Goal: Task Accomplishment & Management: Manage account settings

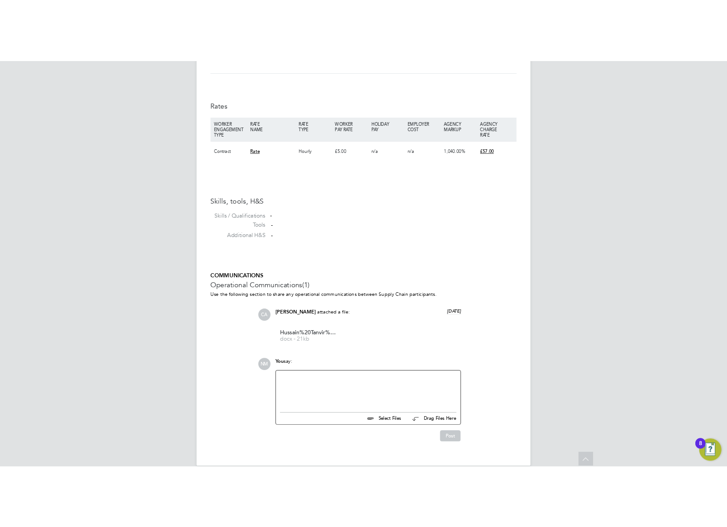
scroll to position [586, 0]
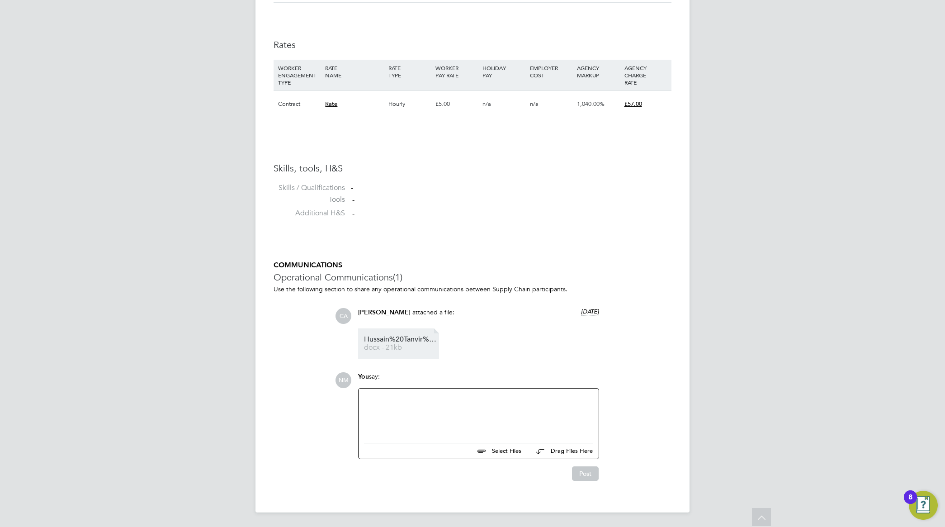
click at [412, 341] on span "Hussain%20Tanvir%20HQ00520370" at bounding box center [400, 339] width 72 height 7
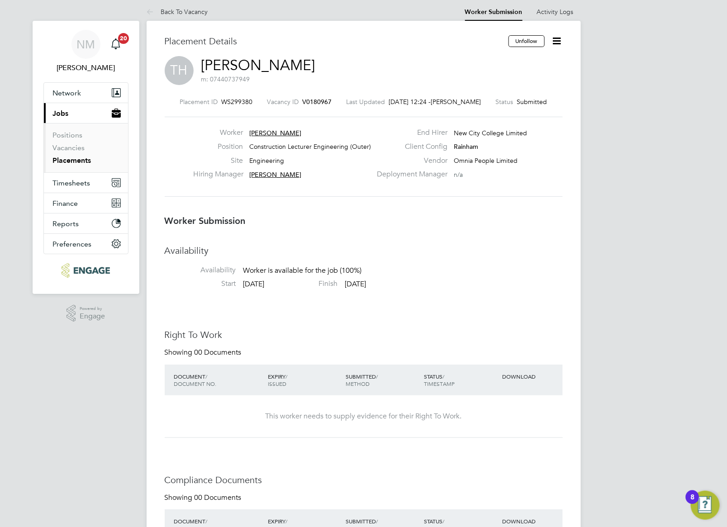
scroll to position [0, 0]
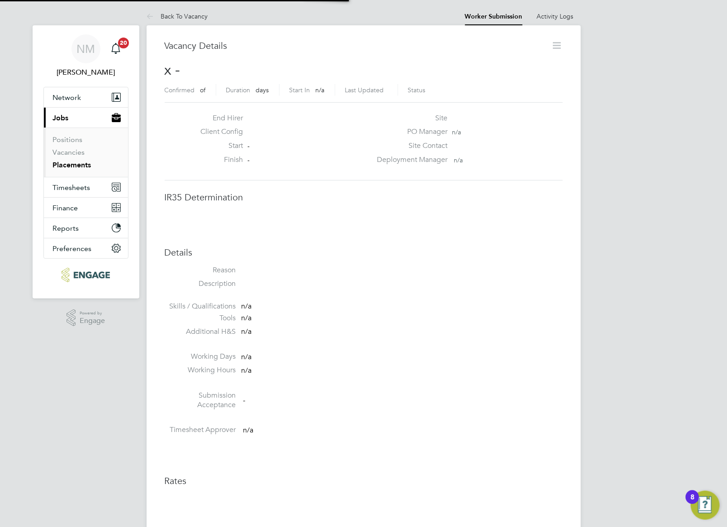
scroll to position [5, 5]
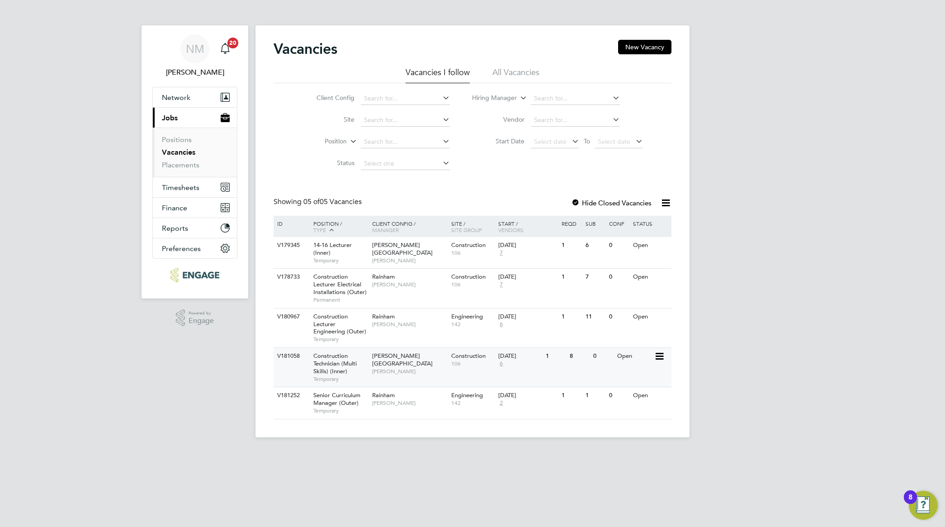
click at [339, 369] on span "Construction Technician (Multi Skills) (Inner)" at bounding box center [334, 363] width 43 height 23
click at [356, 366] on span "Construction Technician (Multi Skills) (Inner)" at bounding box center [334, 363] width 43 height 23
click at [342, 406] on span "Senior Curriculum Manager (Outer)" at bounding box center [336, 398] width 47 height 15
click at [347, 373] on div "Construction Technician (Multi Skills) (Inner) Temporary" at bounding box center [338, 367] width 63 height 39
click at [335, 328] on span "Construction Lecturer Engineering (Outer)" at bounding box center [339, 323] width 53 height 23
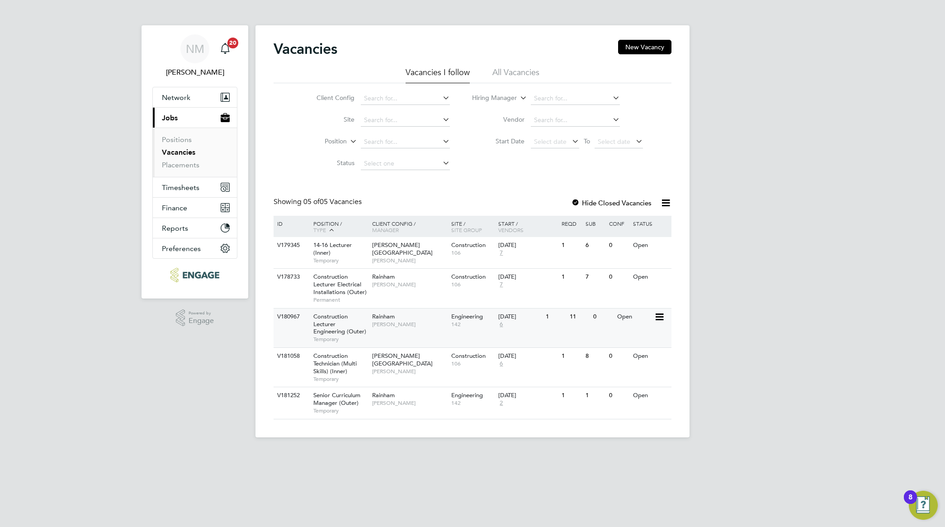
click at [328, 326] on span "Construction Lecturer Engineering (Outer)" at bounding box center [339, 323] width 53 height 23
click at [340, 406] on span "Senior Curriculum Manager (Outer)" at bounding box center [336, 398] width 47 height 15
click at [344, 372] on span "Construction Technician (Multi Skills) (Inner)" at bounding box center [334, 363] width 43 height 23
click at [340, 322] on div "Construction Lecturer Engineering (Outer) Temporary" at bounding box center [338, 327] width 63 height 39
click at [335, 363] on span "Construction Technician (Multi Skills) (Inner)" at bounding box center [334, 363] width 43 height 23
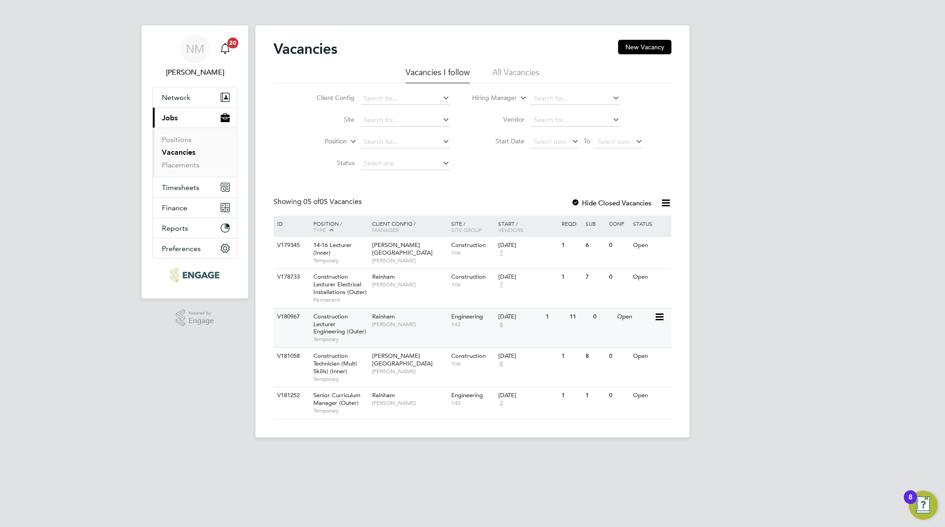
click at [341, 333] on span "Construction Lecturer Engineering (Outer)" at bounding box center [339, 323] width 53 height 23
click at [355, 368] on div "Construction Technician (Multi Skills) (Inner) Temporary" at bounding box center [338, 367] width 63 height 39
click at [360, 324] on div "Construction Lecturer Engineering (Outer) Temporary" at bounding box center [338, 327] width 63 height 39
click at [343, 368] on span "Construction Technician (Multi Skills) (Inner)" at bounding box center [334, 363] width 43 height 23
click at [365, 397] on div "Senior Curriculum Manager (Outer) Temporary" at bounding box center [338, 402] width 63 height 31
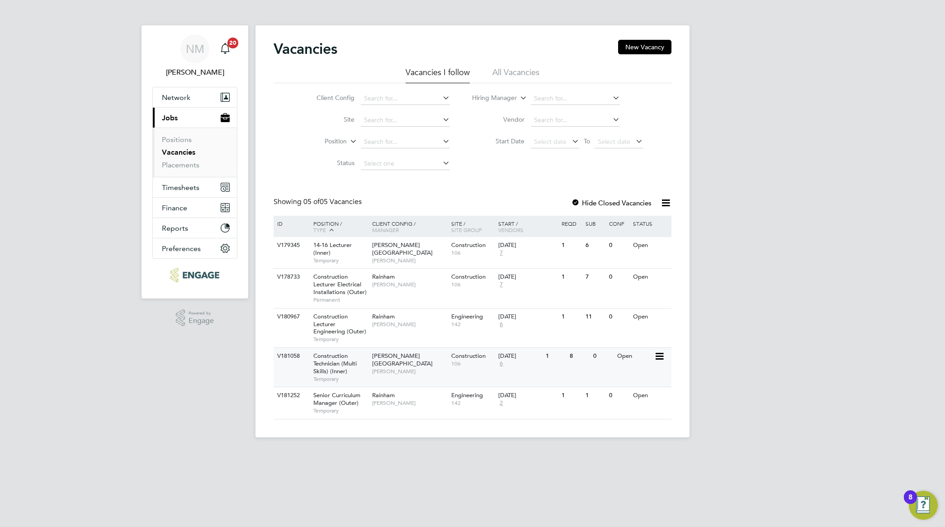
click at [338, 365] on span "Construction Technician (Multi Skills) (Inner)" at bounding box center [334, 363] width 43 height 23
click at [351, 406] on span "Senior Curriculum Manager (Outer)" at bounding box center [336, 398] width 47 height 15
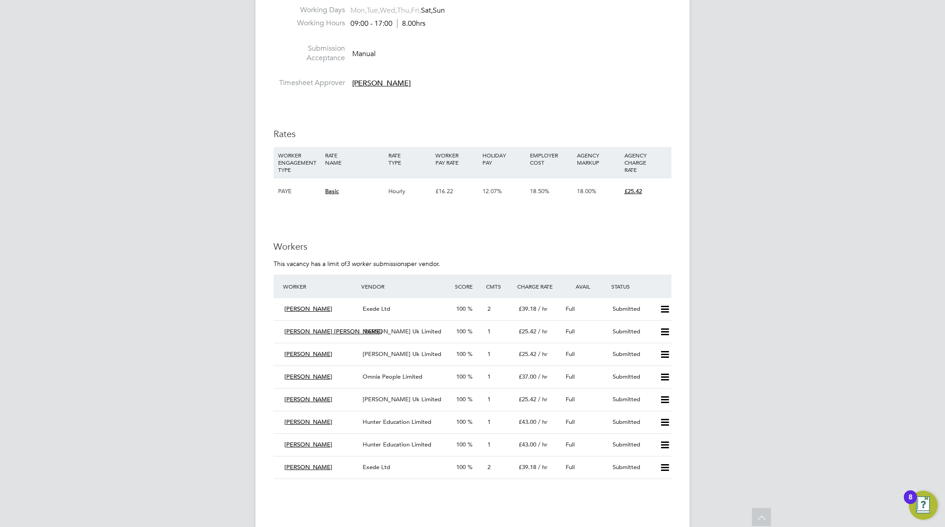
scroll to position [1332, 0]
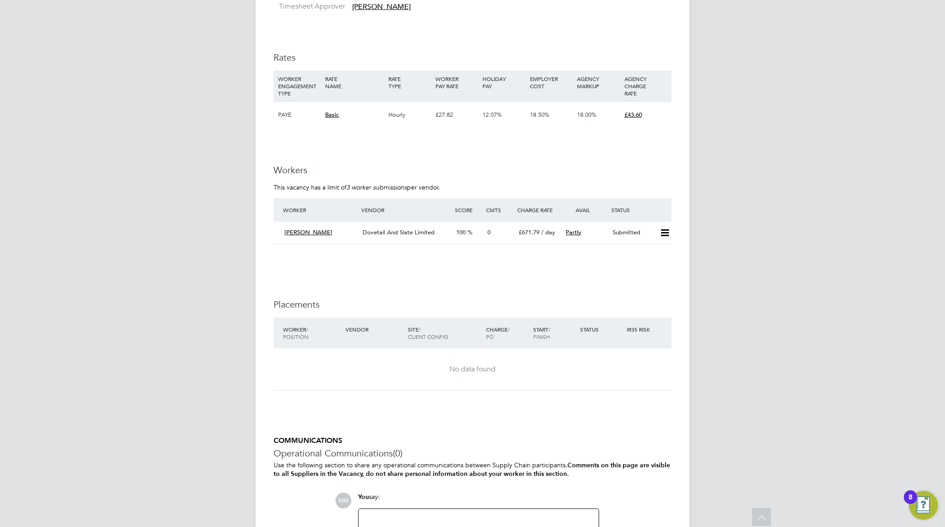
scroll to position [1173, 0]
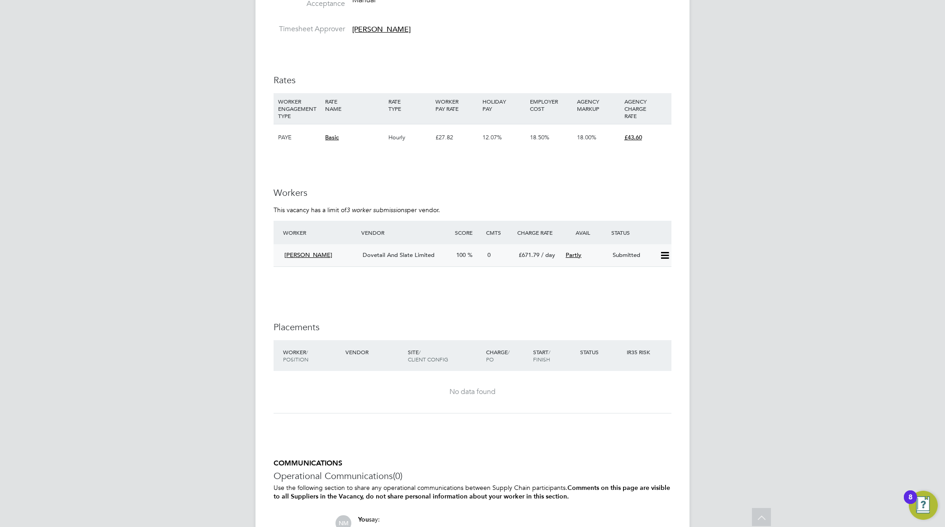
click at [396, 251] on span "Dovetail And Slate Limited" at bounding box center [399, 255] width 72 height 8
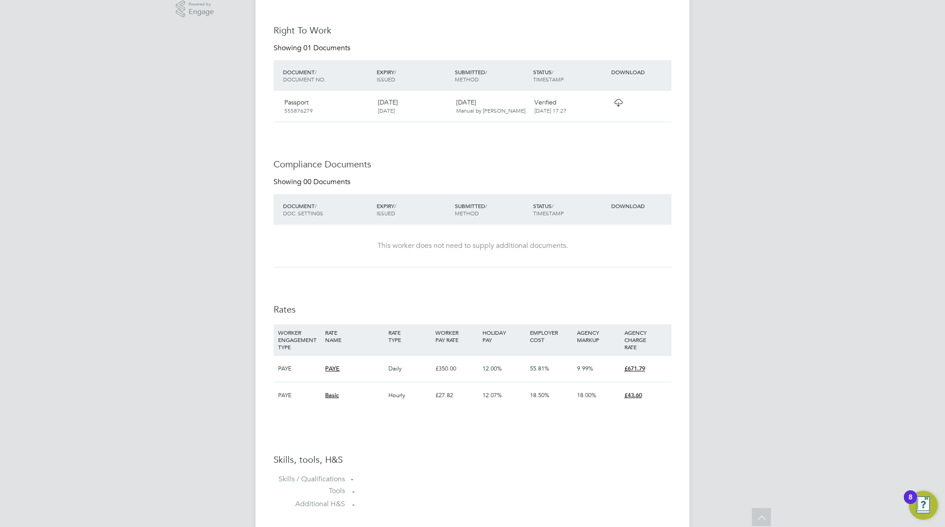
scroll to position [339, 0]
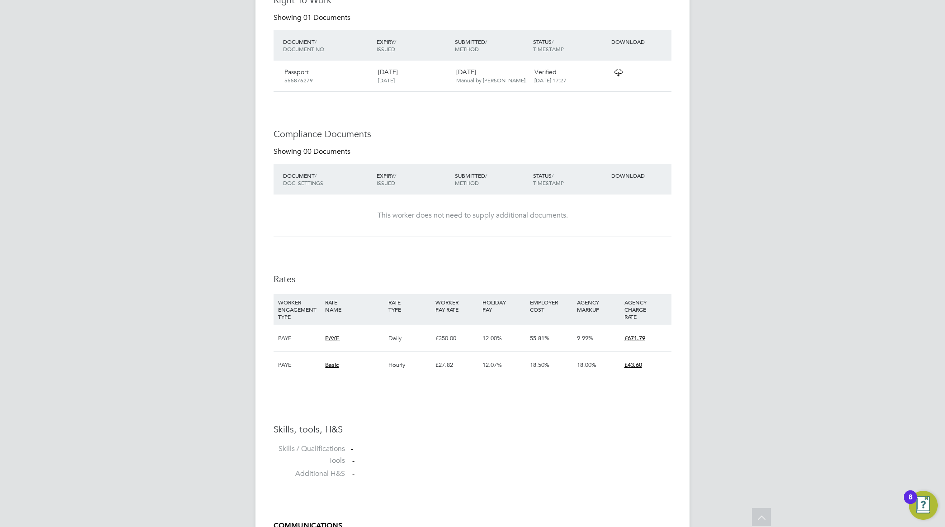
click at [756, 161] on div "NM Nathan Morris Notifications 20 Applications: Network Sites Workers Current p…" at bounding box center [472, 192] width 945 height 1062
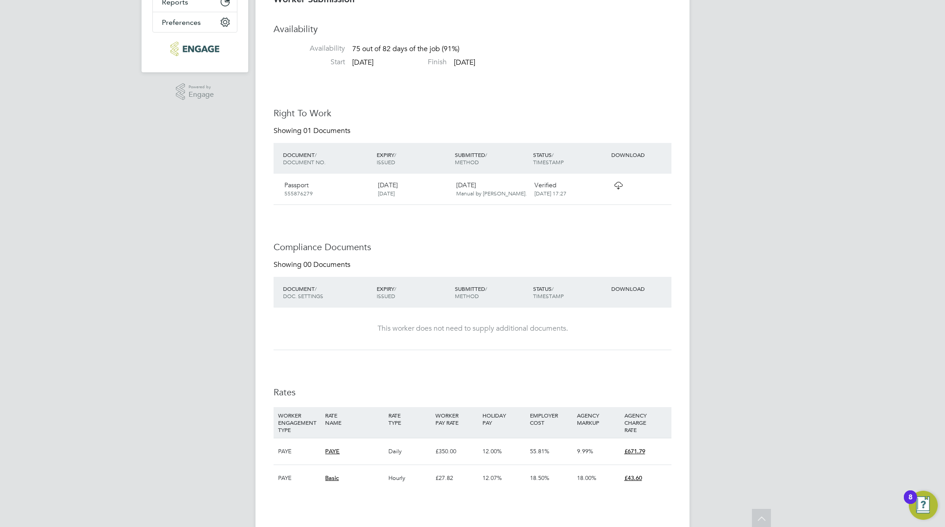
scroll to position [0, 0]
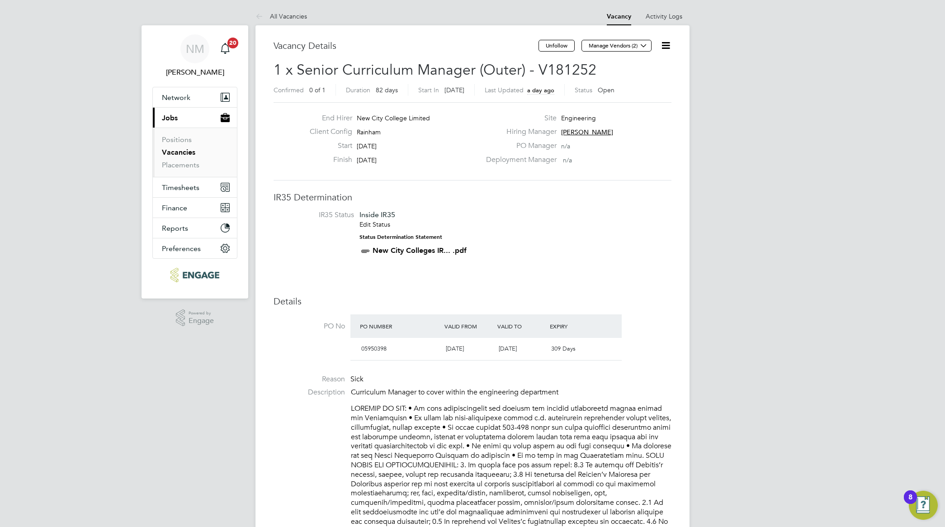
click at [629, 133] on div "Hiring Manager Nathan Morris" at bounding box center [578, 134] width 194 height 14
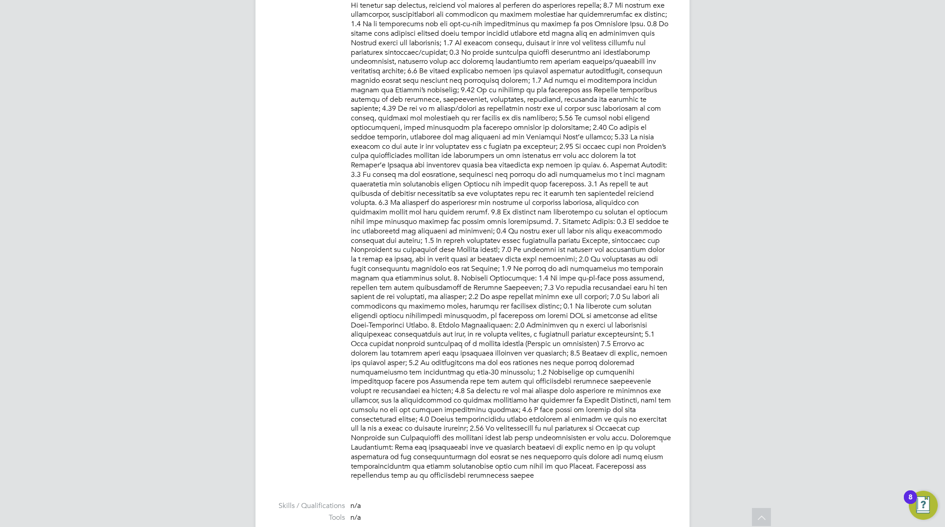
scroll to position [381, 0]
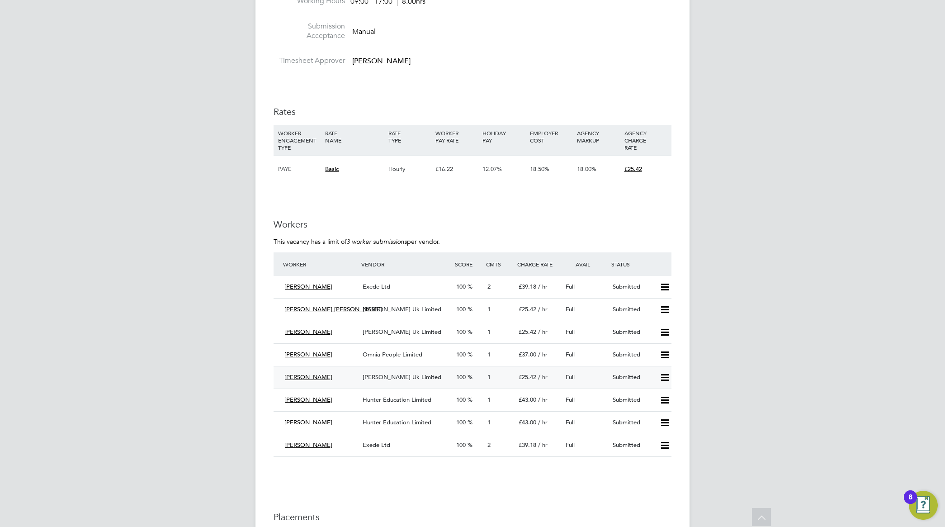
click at [391, 376] on span "Morgan Hunt Uk Limited" at bounding box center [402, 377] width 79 height 8
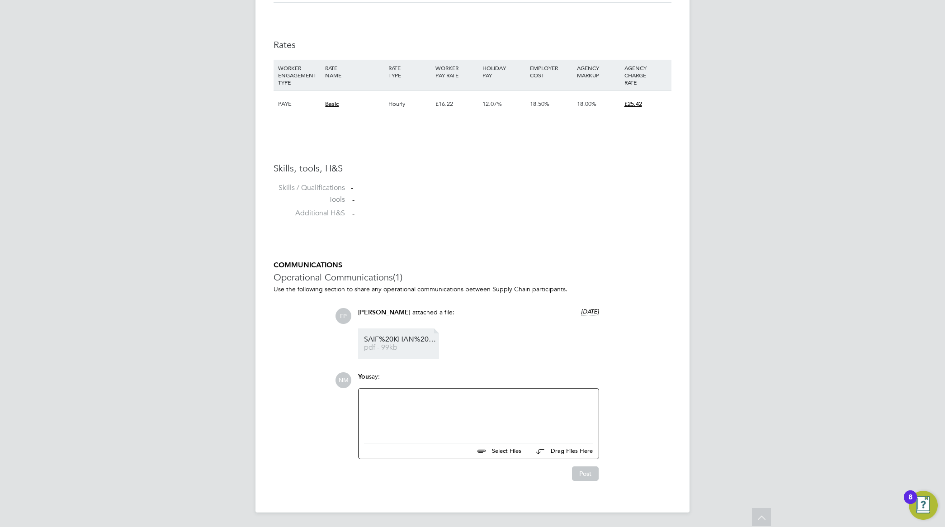
click at [401, 341] on span "SAIF%20KHAN%20-%20MH%20CV.cleaned" at bounding box center [400, 339] width 72 height 7
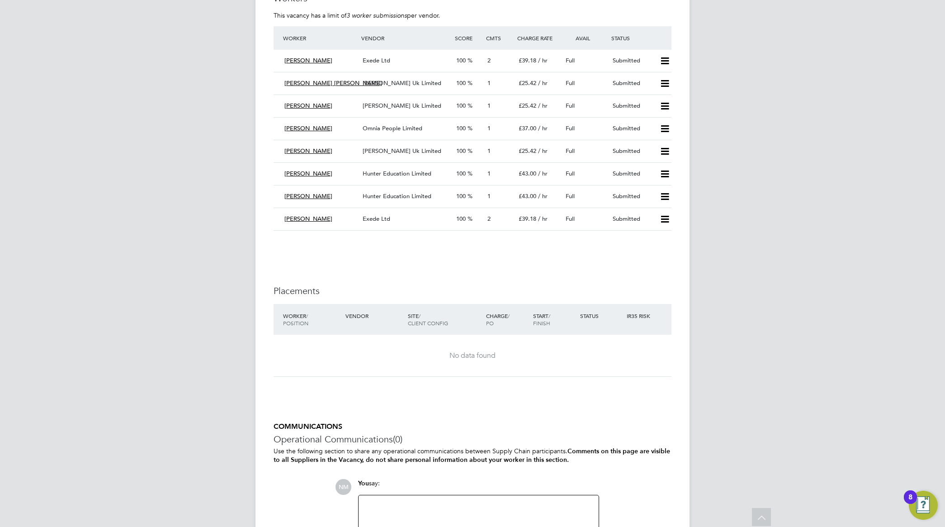
scroll to position [1300, 0]
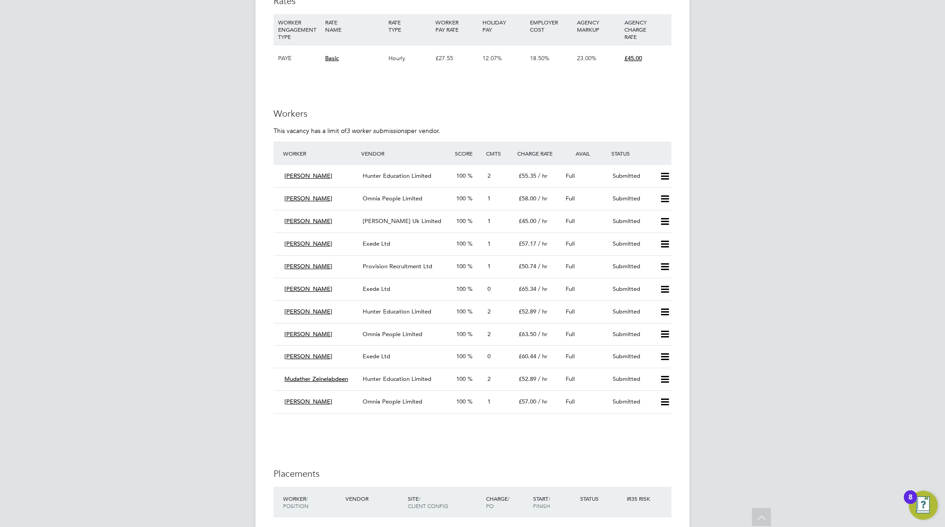
scroll to position [1583, 0]
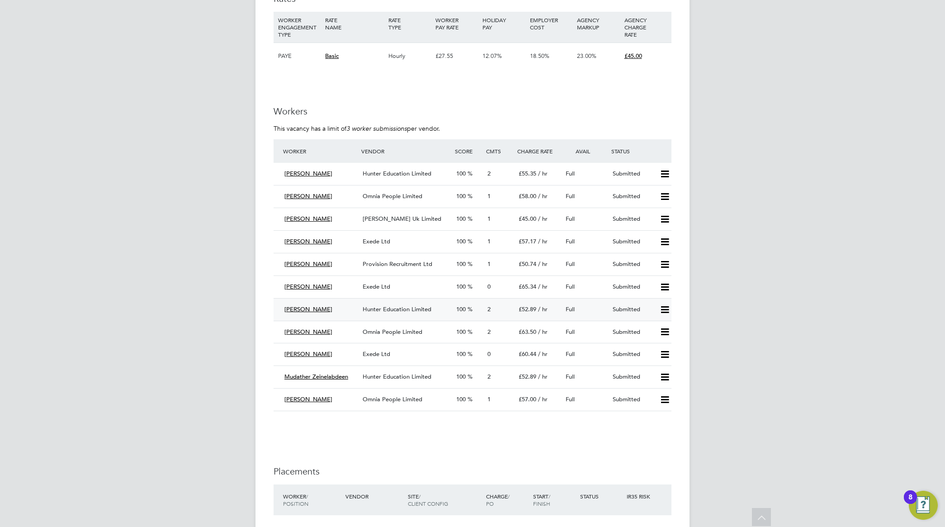
click at [397, 311] on span "Hunter Education Limited" at bounding box center [397, 309] width 69 height 8
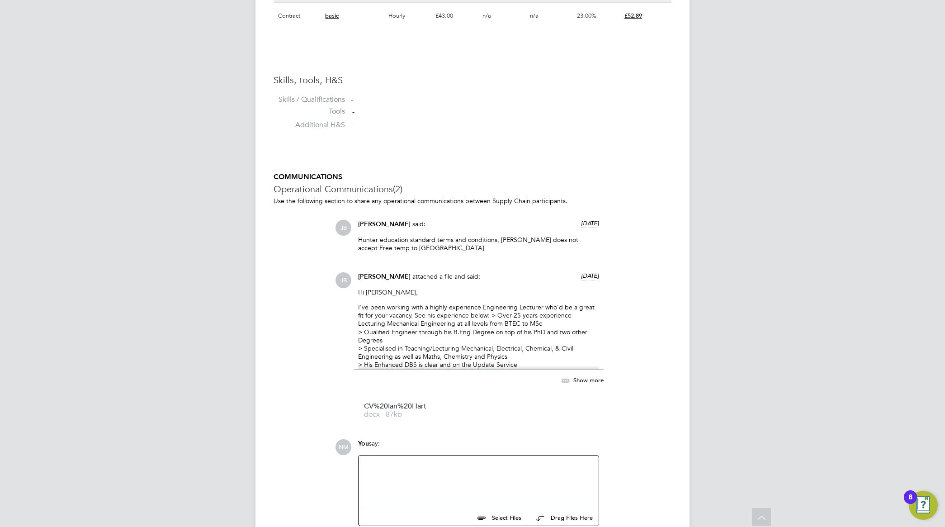
scroll to position [678, 0]
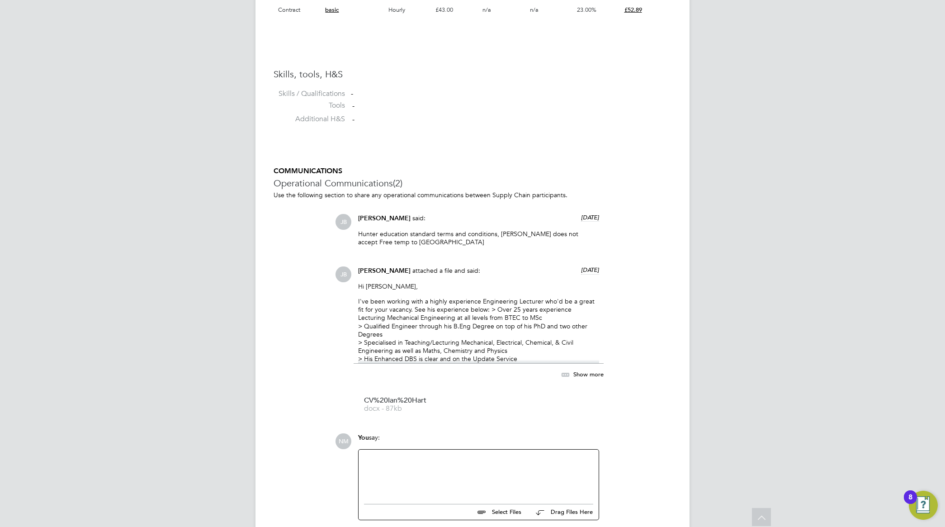
click at [542, 362] on div at bounding box center [478, 362] width 241 height 4
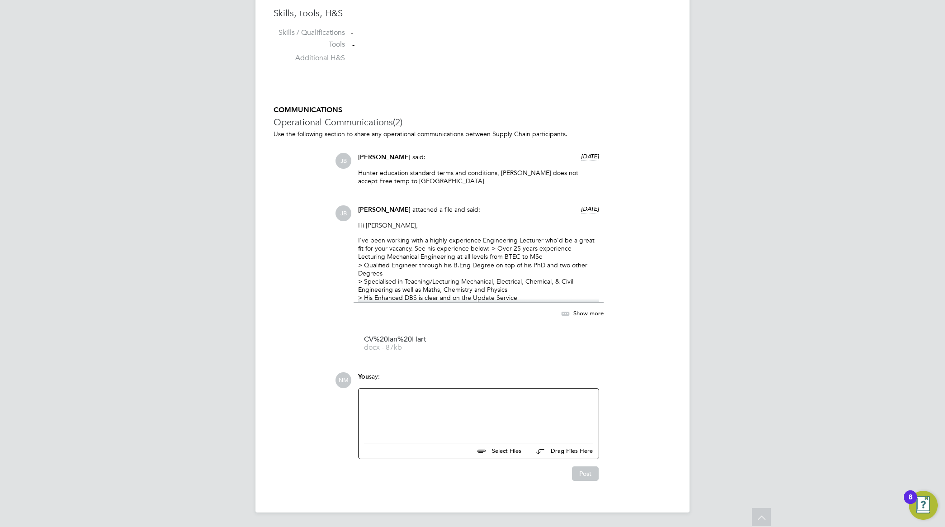
scroll to position [571, 0]
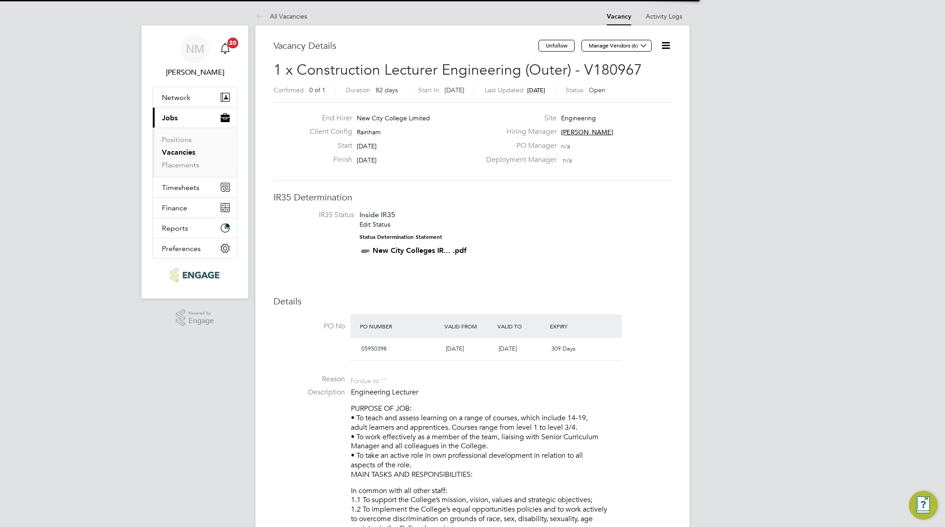
scroll to position [5, 5]
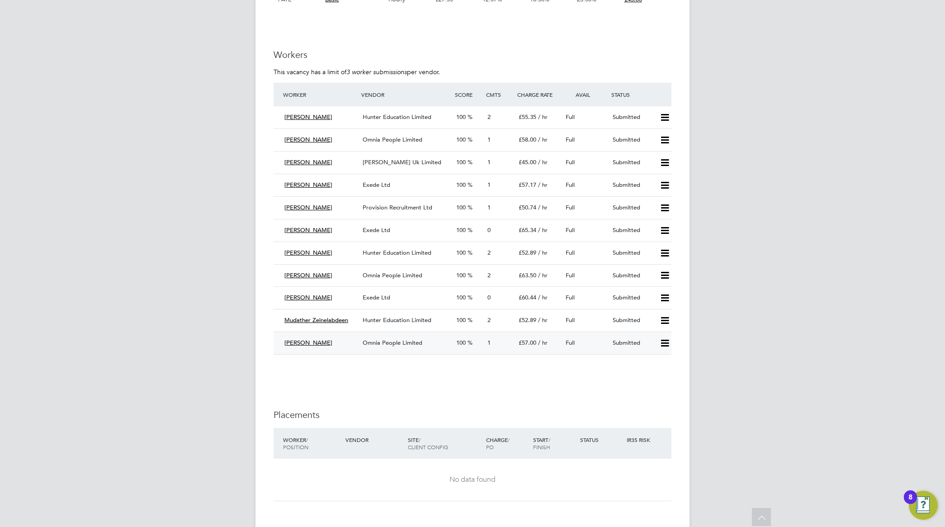
click at [412, 343] on span "Omnia People Limited" at bounding box center [393, 343] width 60 height 8
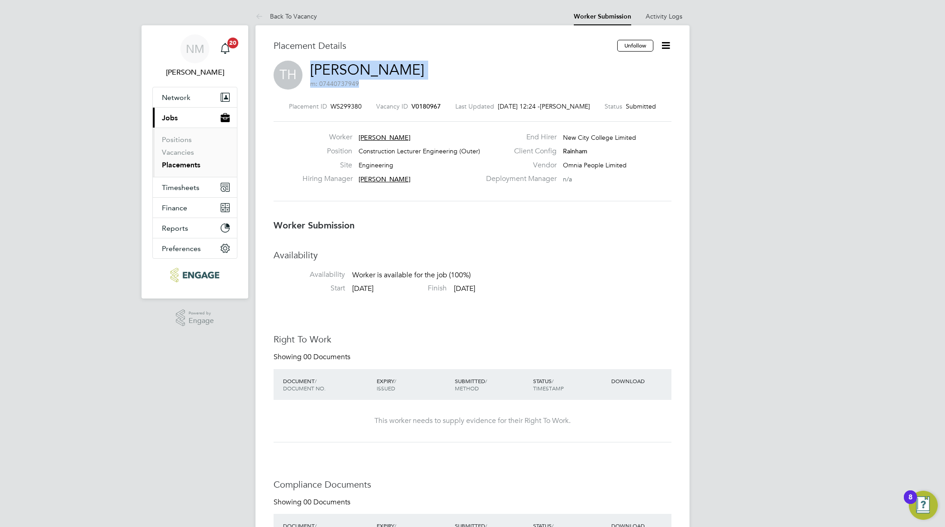
drag, startPoint x: 309, startPoint y: 66, endPoint x: 402, endPoint y: 73, distance: 93.0
click at [402, 73] on div "TH Tanvir Hussain m: 07440737949" at bounding box center [473, 76] width 398 height 31
drag, startPoint x: 402, startPoint y: 73, endPoint x: 408, endPoint y: 81, distance: 10.3
click at [408, 81] on div "TH Tanvir Hussain m: 07440737949" at bounding box center [473, 76] width 398 height 31
drag, startPoint x: 407, startPoint y: 71, endPoint x: 337, endPoint y: 70, distance: 70.6
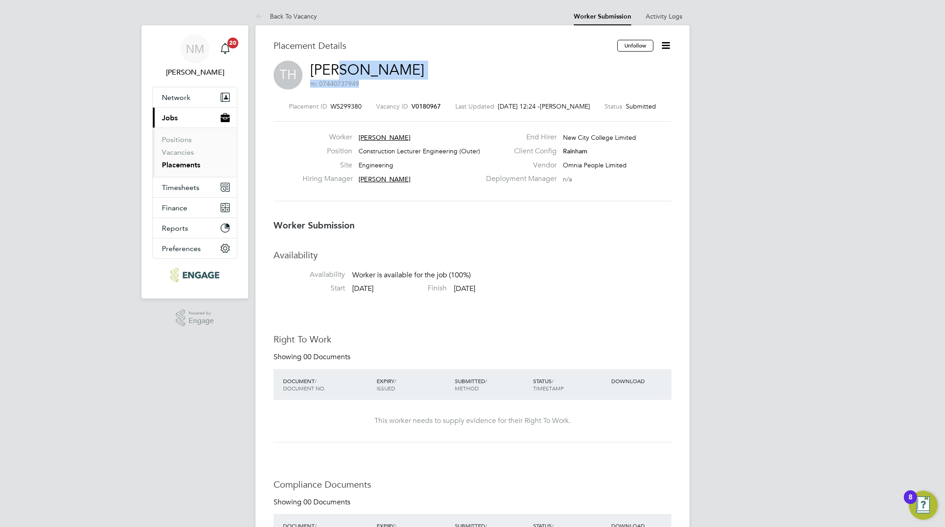
click at [337, 70] on div "TH Tanvir Hussain m: 07440737949" at bounding box center [473, 76] width 398 height 31
drag, startPoint x: 337, startPoint y: 70, endPoint x: 308, endPoint y: 70, distance: 28.9
click at [308, 70] on div "TH Tanvir Hussain m: 07440737949" at bounding box center [473, 76] width 398 height 31
drag, startPoint x: 308, startPoint y: 71, endPoint x: 371, endPoint y: 69, distance: 62.9
click at [371, 69] on div "TH Tanvir Hussain m: 07440737949" at bounding box center [473, 76] width 398 height 31
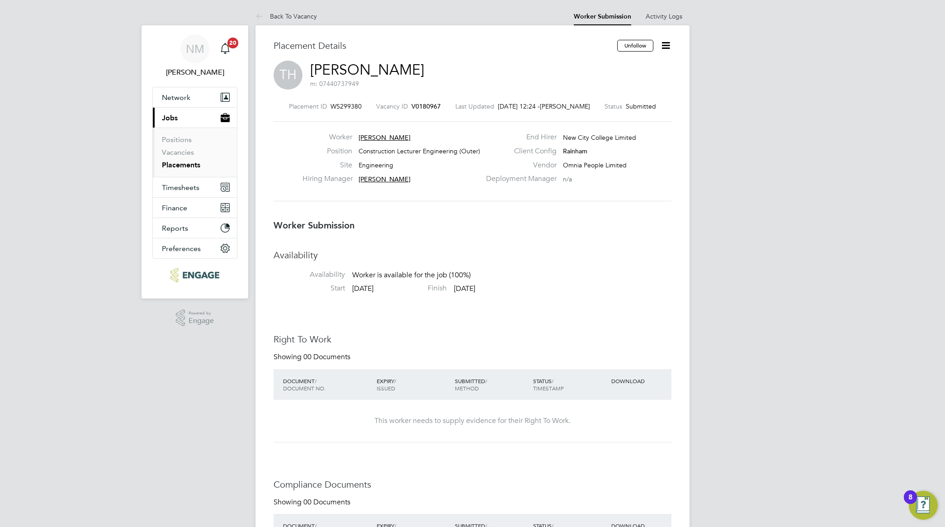
copy link "[PERSON_NAME]"
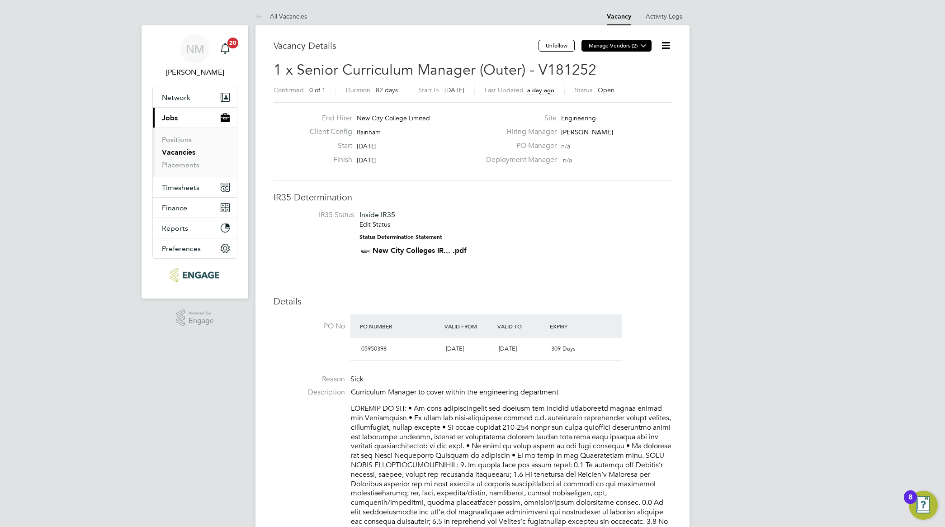
click at [643, 47] on icon at bounding box center [643, 45] width 7 height 7
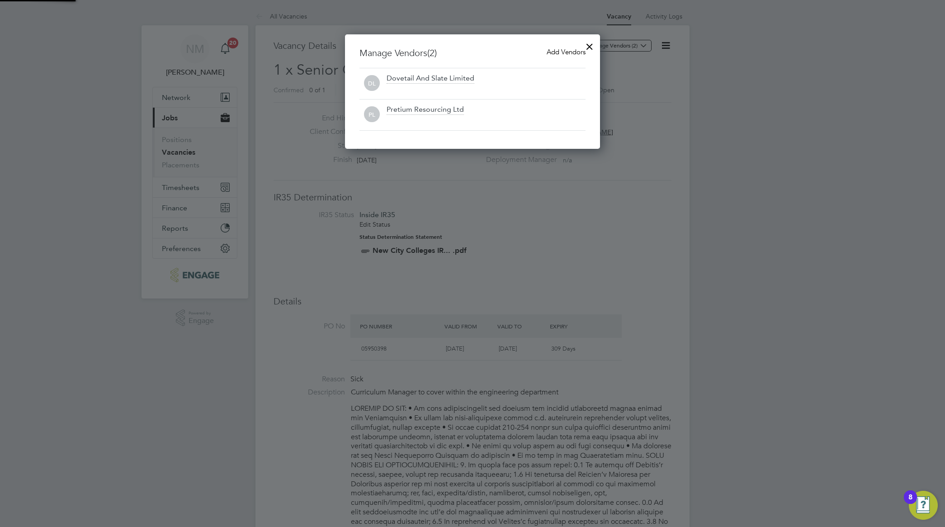
scroll to position [114, 256]
click at [564, 53] on span "Add Vendors" at bounding box center [566, 51] width 39 height 9
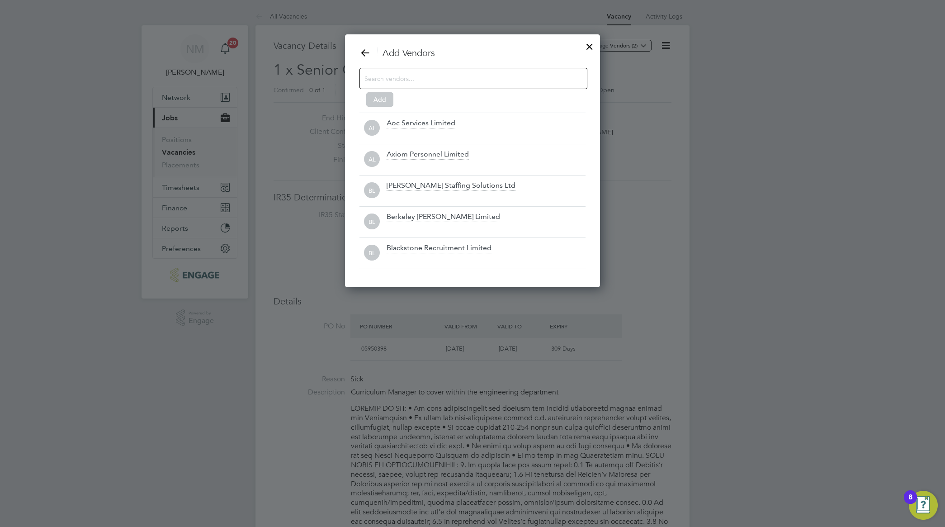
click at [440, 80] on input at bounding box center [467, 78] width 204 height 12
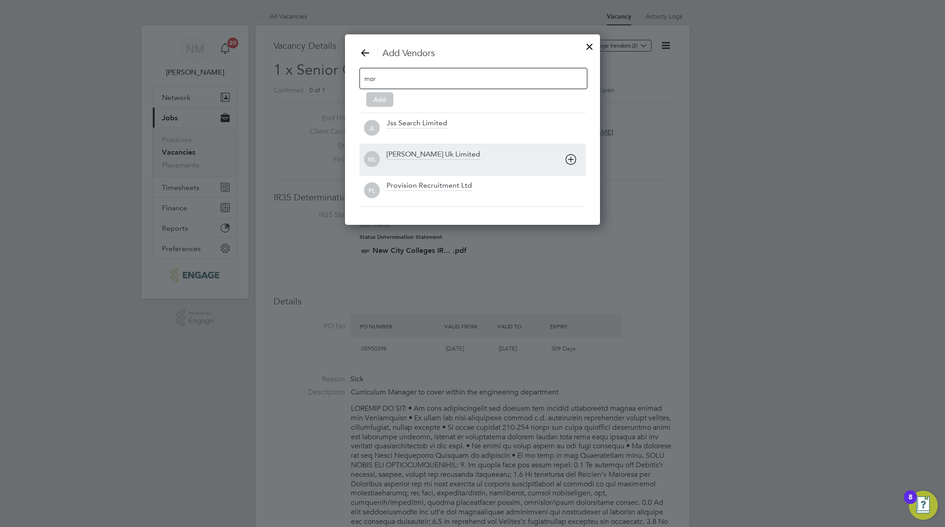
type input "mor"
click at [447, 156] on div "[PERSON_NAME] Uk Limited" at bounding box center [434, 155] width 94 height 10
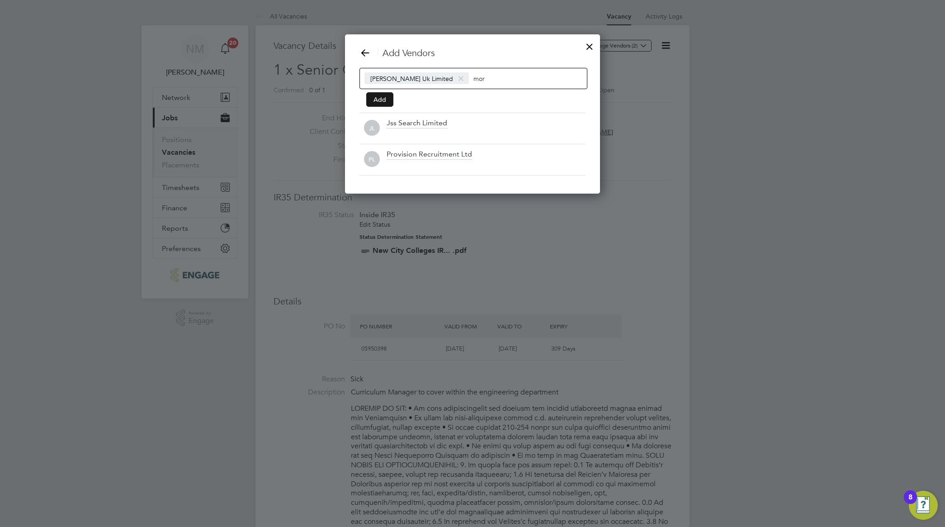
click at [366, 101] on button "Add" at bounding box center [379, 99] width 27 height 14
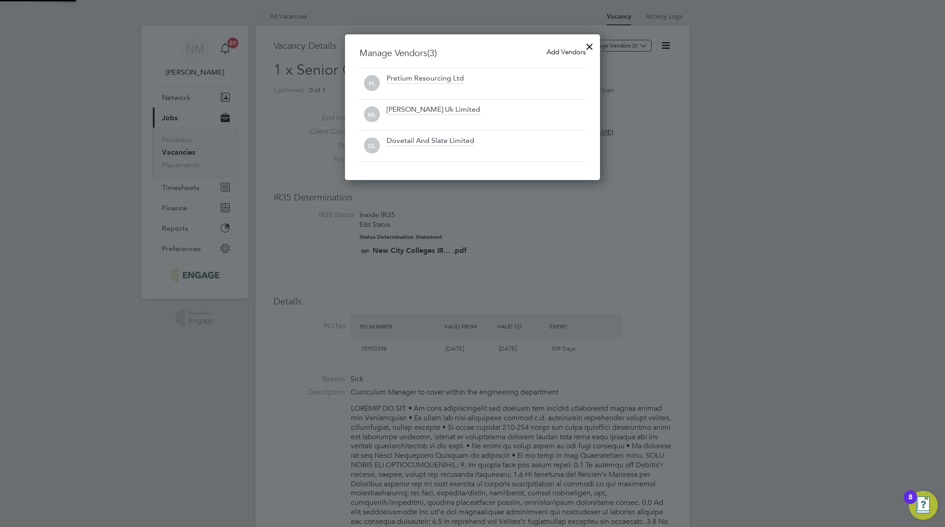
scroll to position [146, 256]
click at [758, 223] on div at bounding box center [472, 263] width 945 height 527
click at [730, 184] on div at bounding box center [472, 263] width 945 height 527
click at [592, 46] on div at bounding box center [590, 44] width 16 height 16
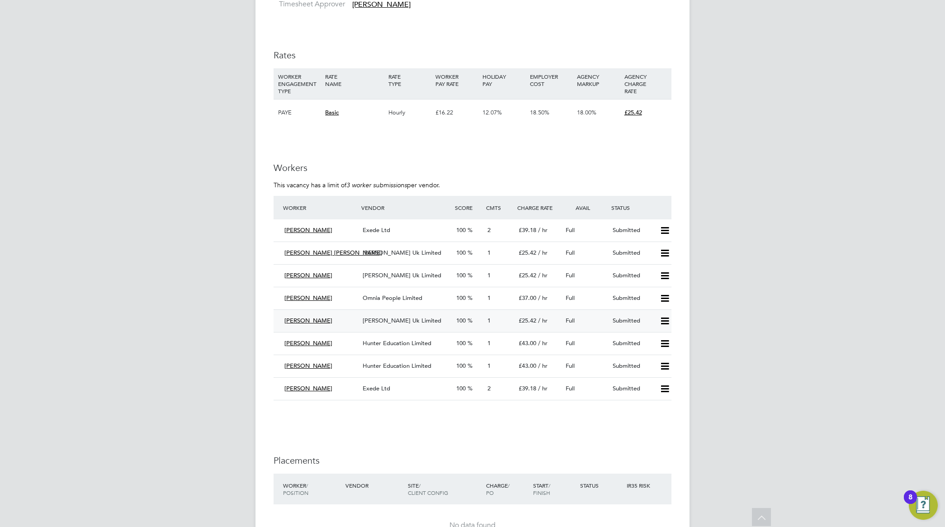
click at [667, 319] on icon at bounding box center [664, 320] width 11 height 7
click at [654, 340] on li "Offer" at bounding box center [653, 341] width 32 height 13
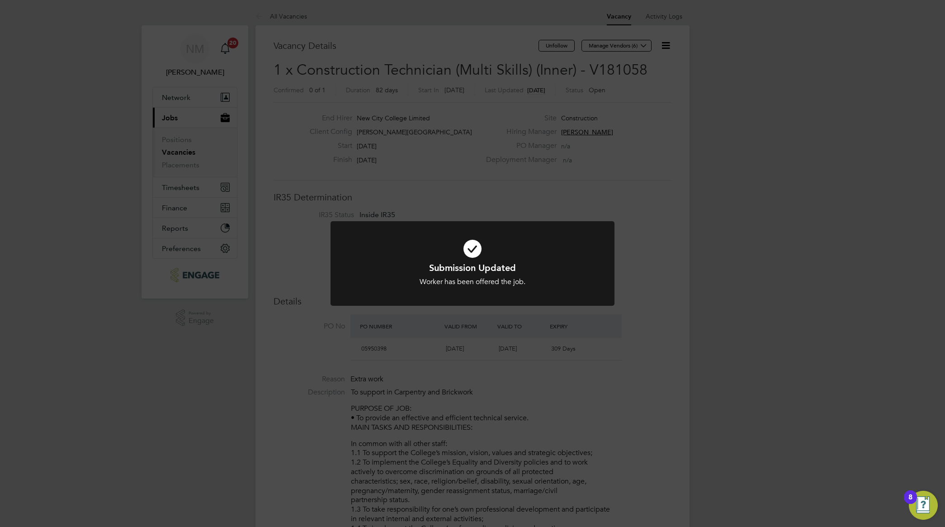
click at [689, 317] on div "Submission Updated Worker has been offered the job. Cancel Okay" at bounding box center [472, 263] width 945 height 527
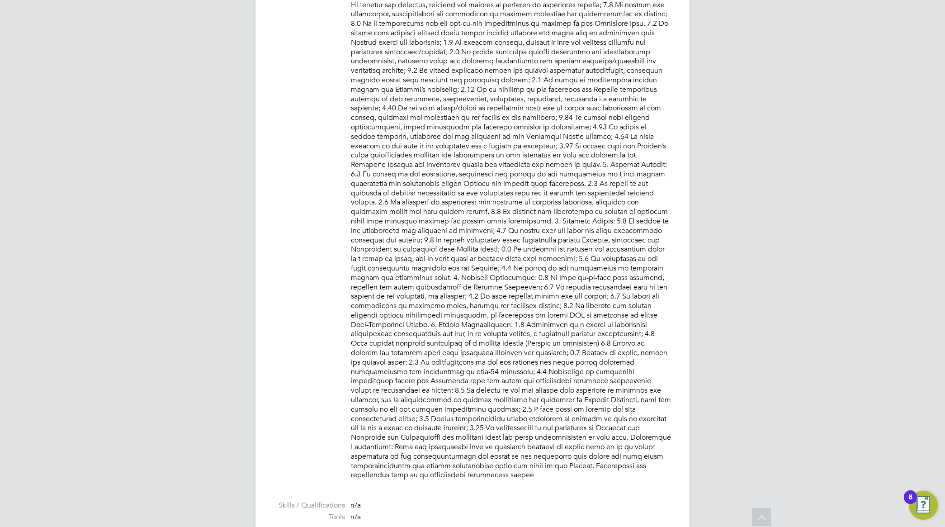
scroll to position [452, 0]
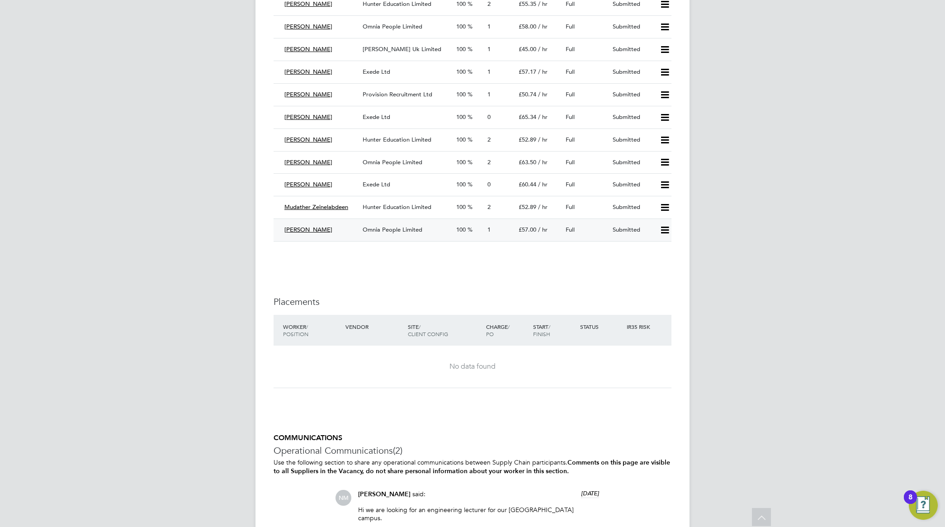
click at [407, 229] on span "Omnia People Limited" at bounding box center [393, 230] width 60 height 8
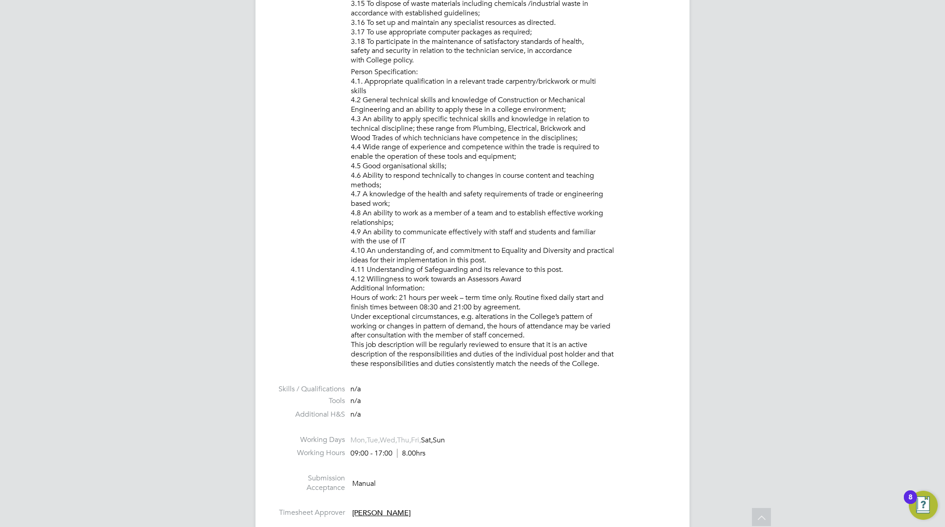
scroll to position [961, 0]
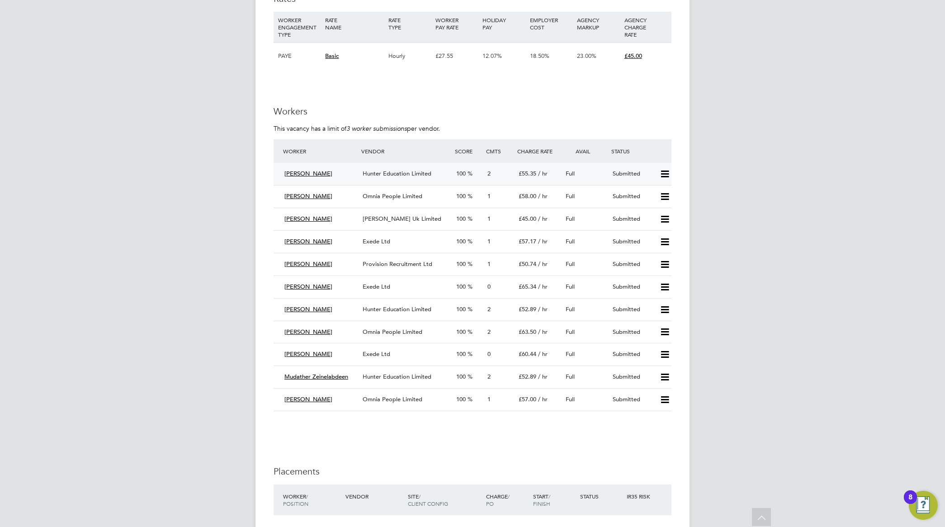
click at [385, 173] on span "Hunter Education Limited" at bounding box center [397, 174] width 69 height 8
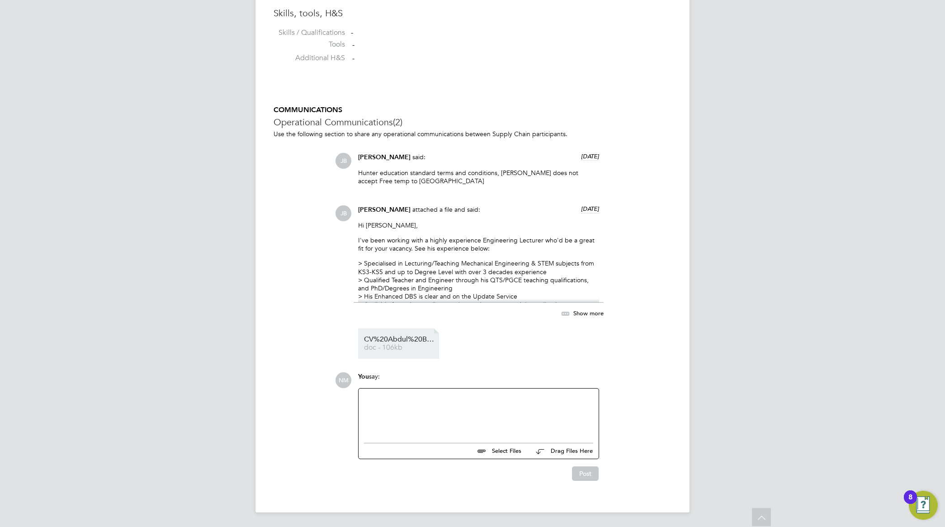
click at [399, 341] on span "CV%20Abdul%20Badran" at bounding box center [400, 339] width 72 height 7
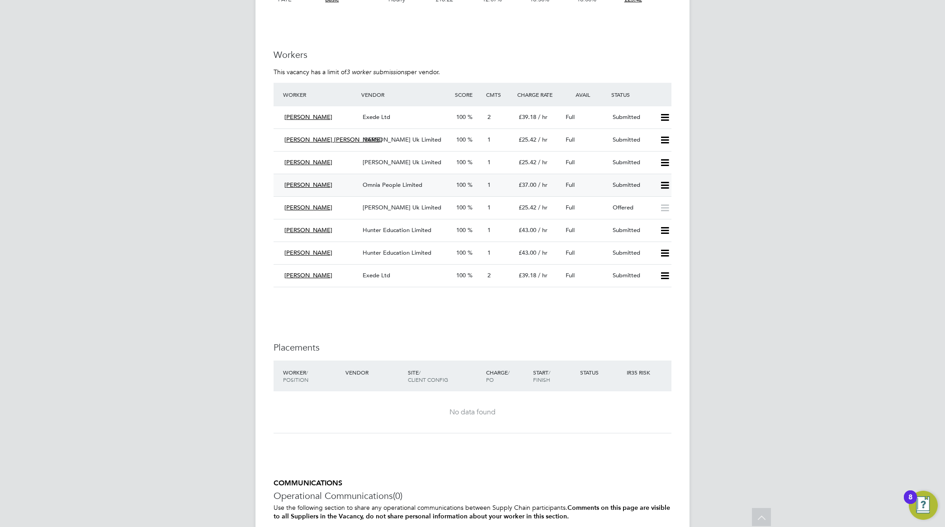
click at [392, 185] on span "Omnia People Limited" at bounding box center [393, 185] width 60 height 8
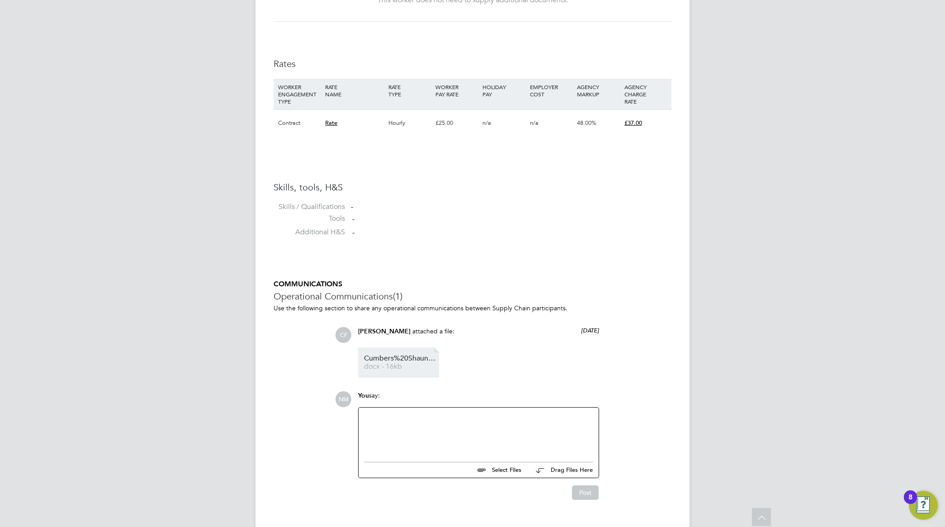
click at [403, 360] on span "Cumbers%20Shaun%20HQ00532580" at bounding box center [400, 358] width 72 height 7
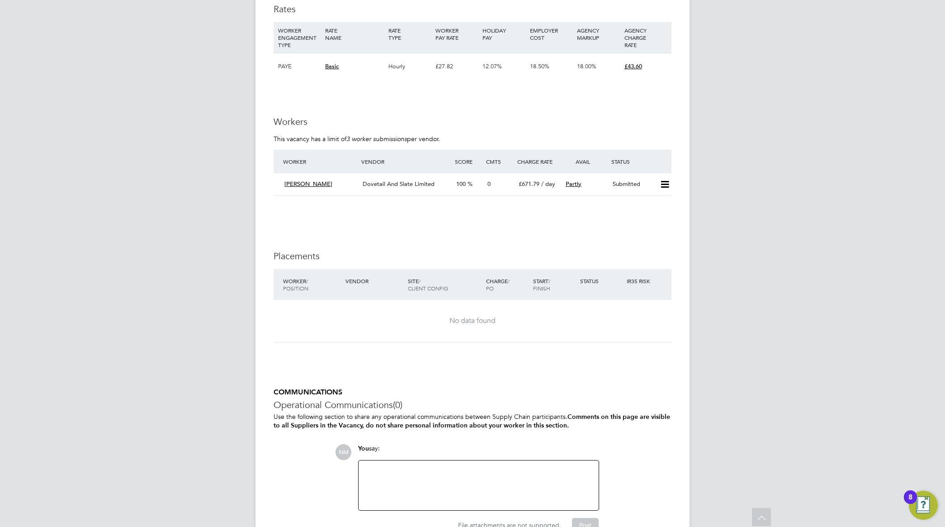
scroll to position [1187, 0]
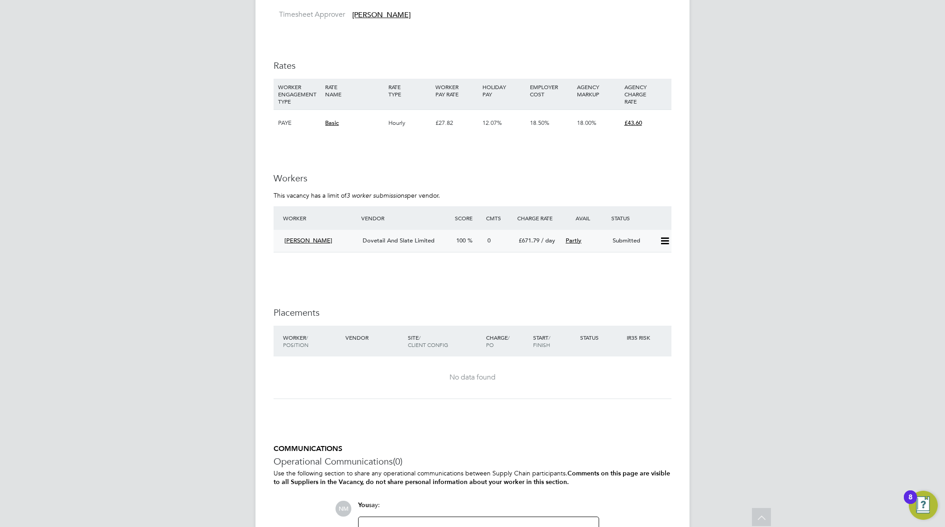
click at [385, 237] on span "Dovetail And Slate Limited" at bounding box center [399, 241] width 72 height 8
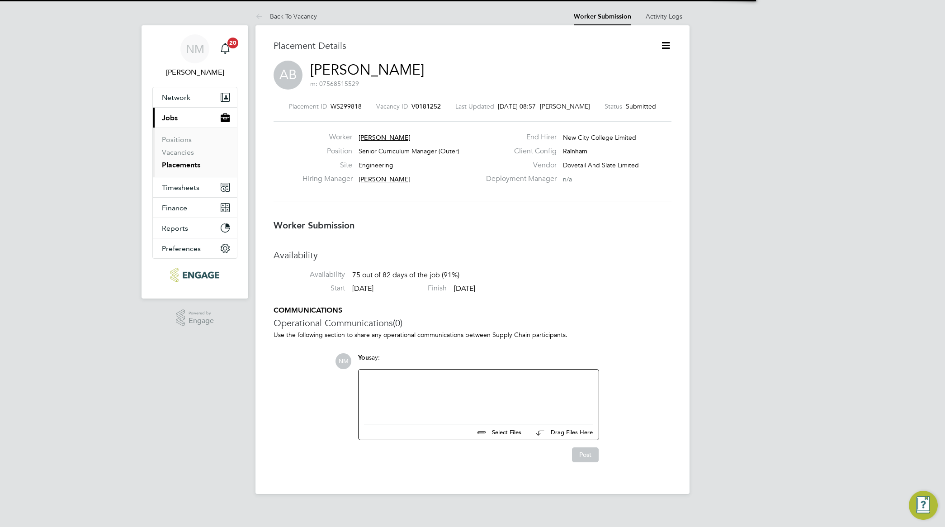
scroll to position [5, 5]
